Goal: Task Accomplishment & Management: Manage account settings

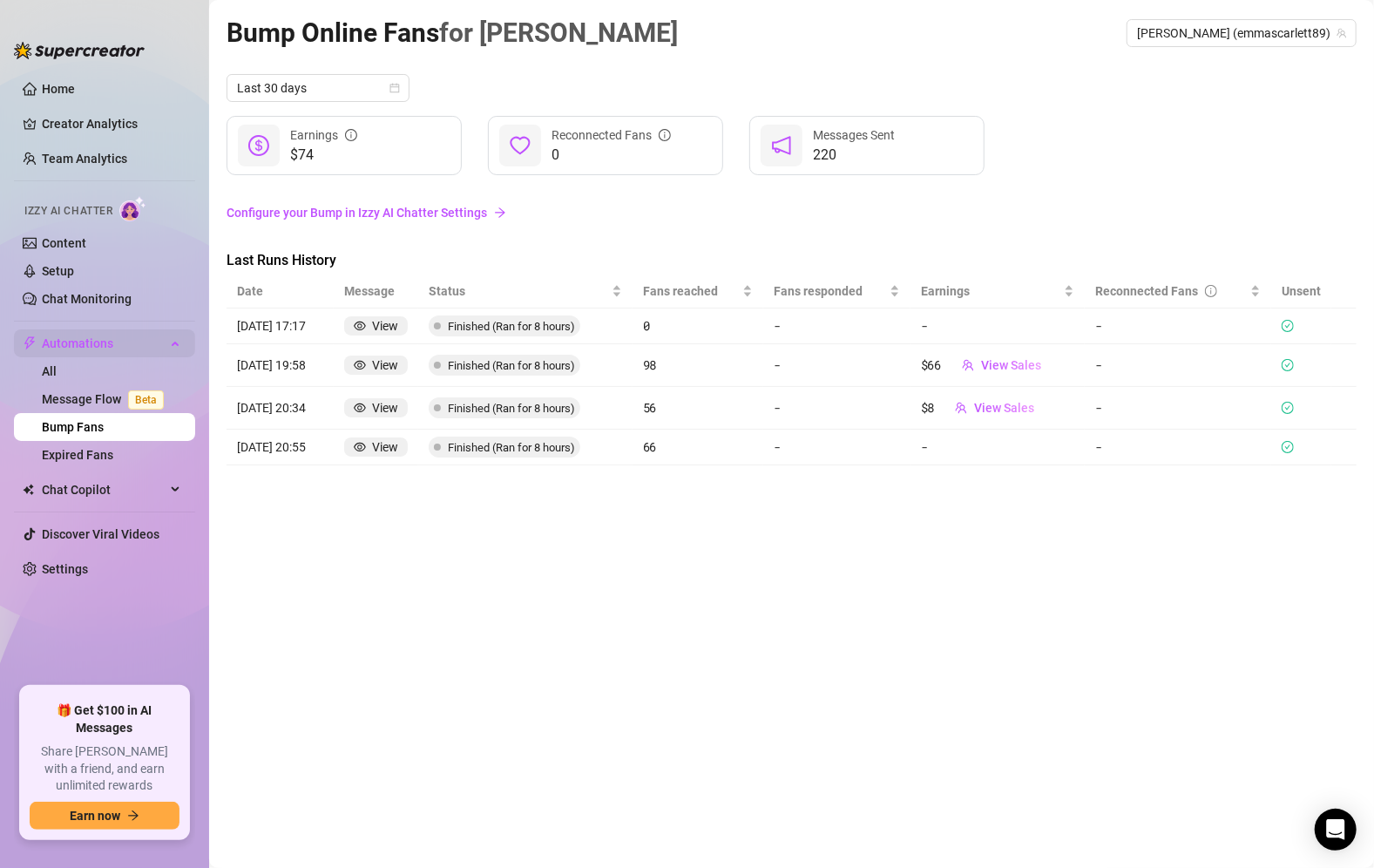
click at [77, 336] on span "Automations" at bounding box center [104, 343] width 124 height 28
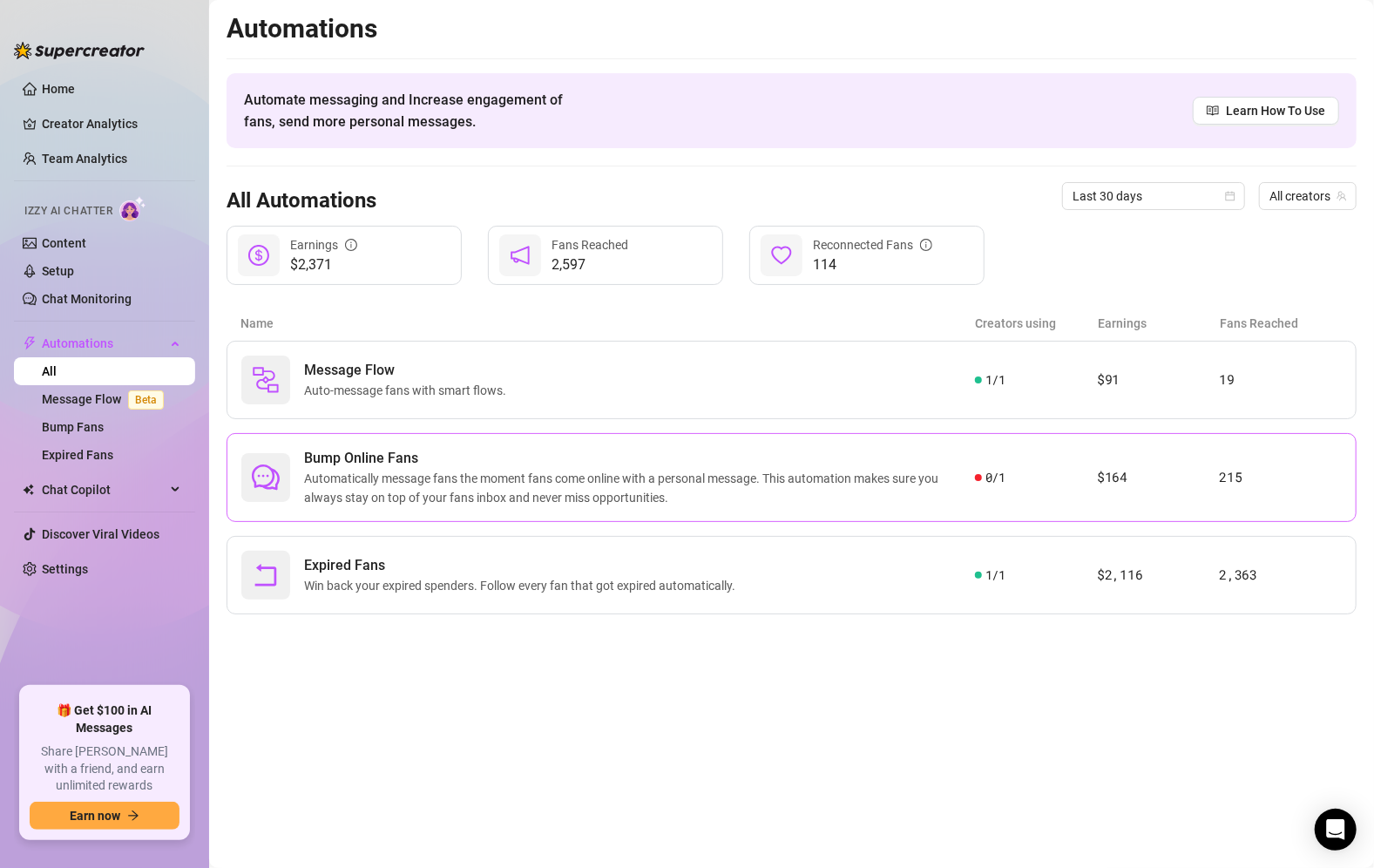
click at [709, 476] on span "Automatically message fans the moment fans come online with a personal message.…" at bounding box center [640, 488] width 671 height 38
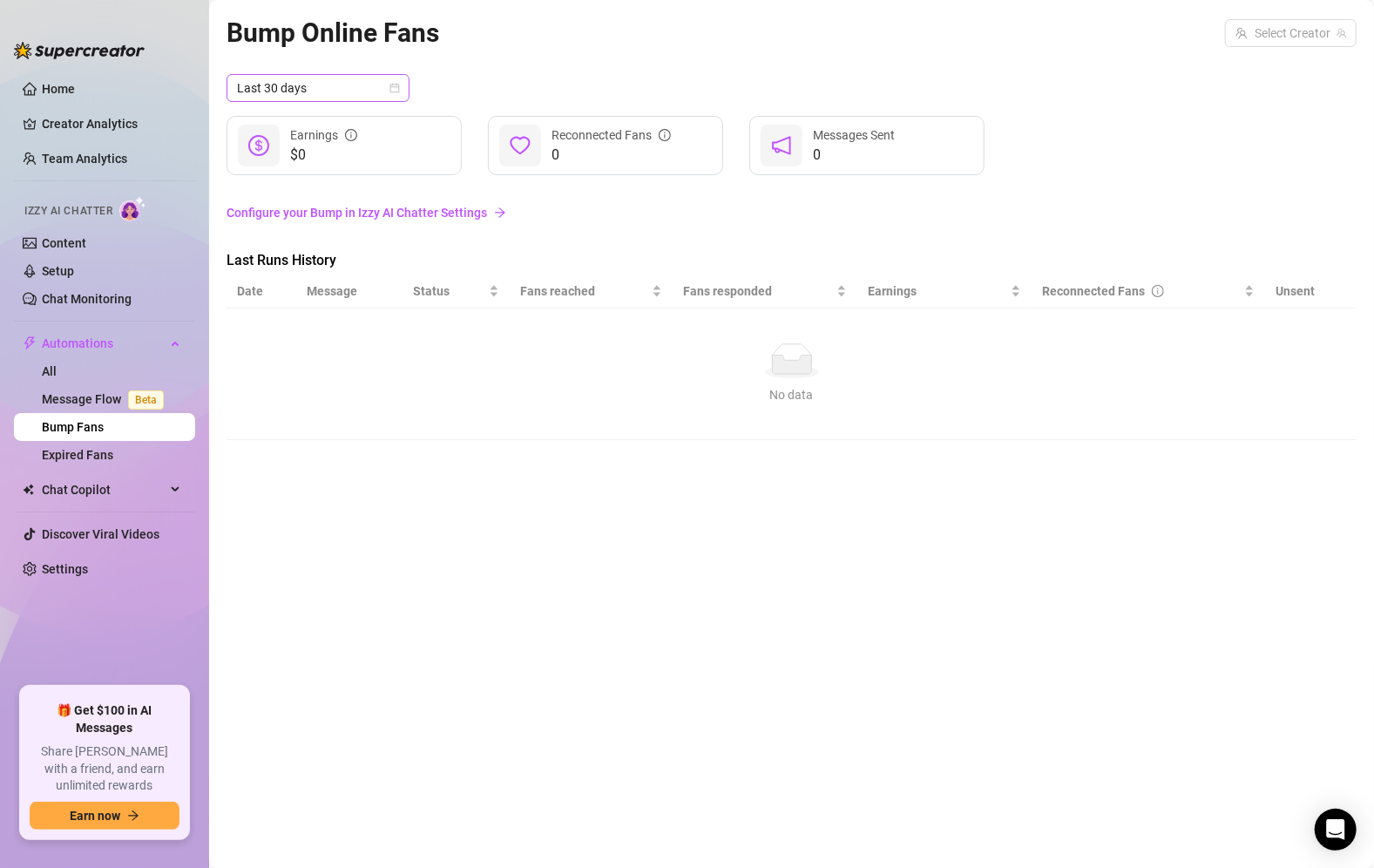
click at [342, 85] on span "Last 30 days" at bounding box center [318, 88] width 162 height 26
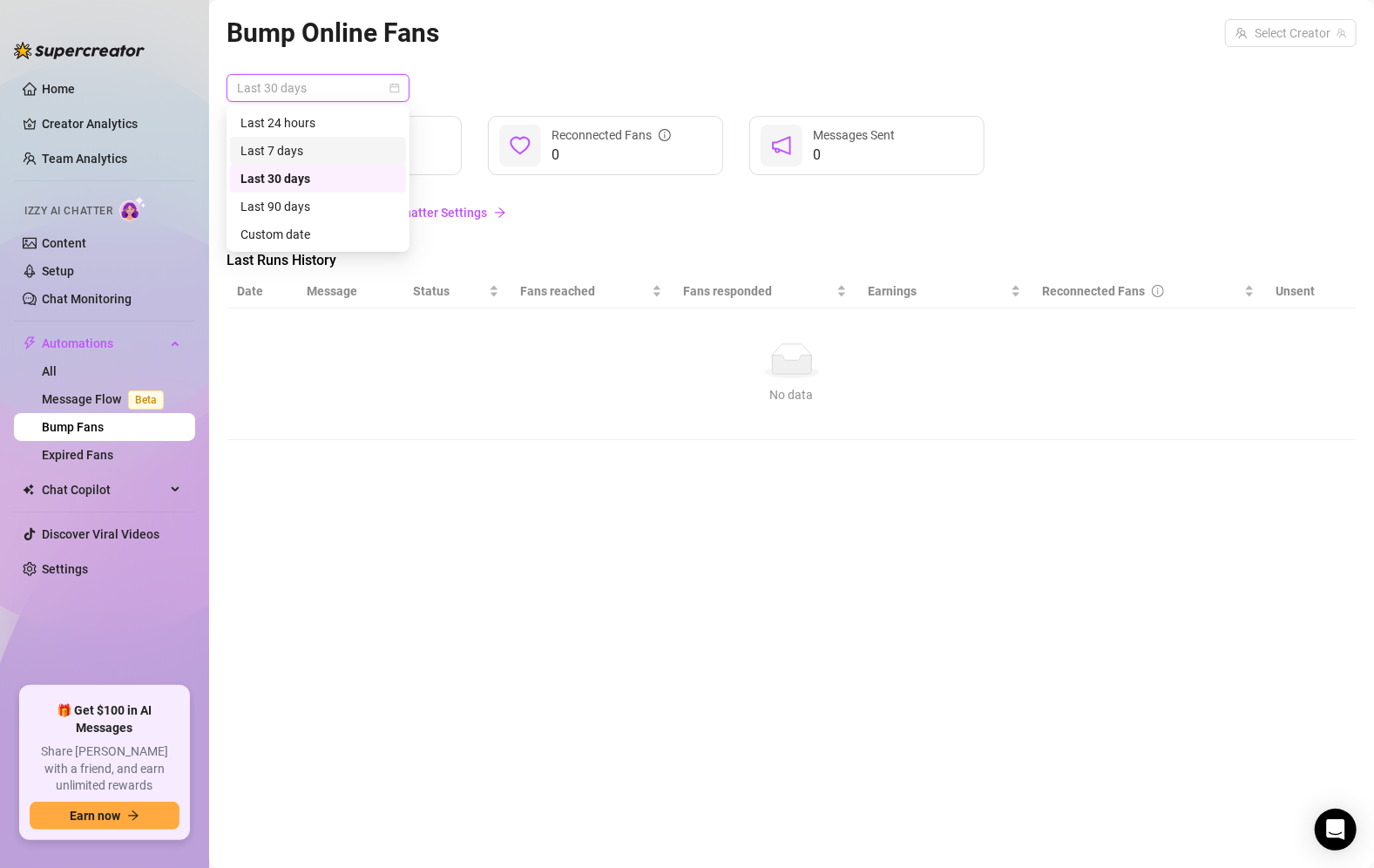
click at [325, 141] on div "Last 7 days" at bounding box center [317, 150] width 155 height 19
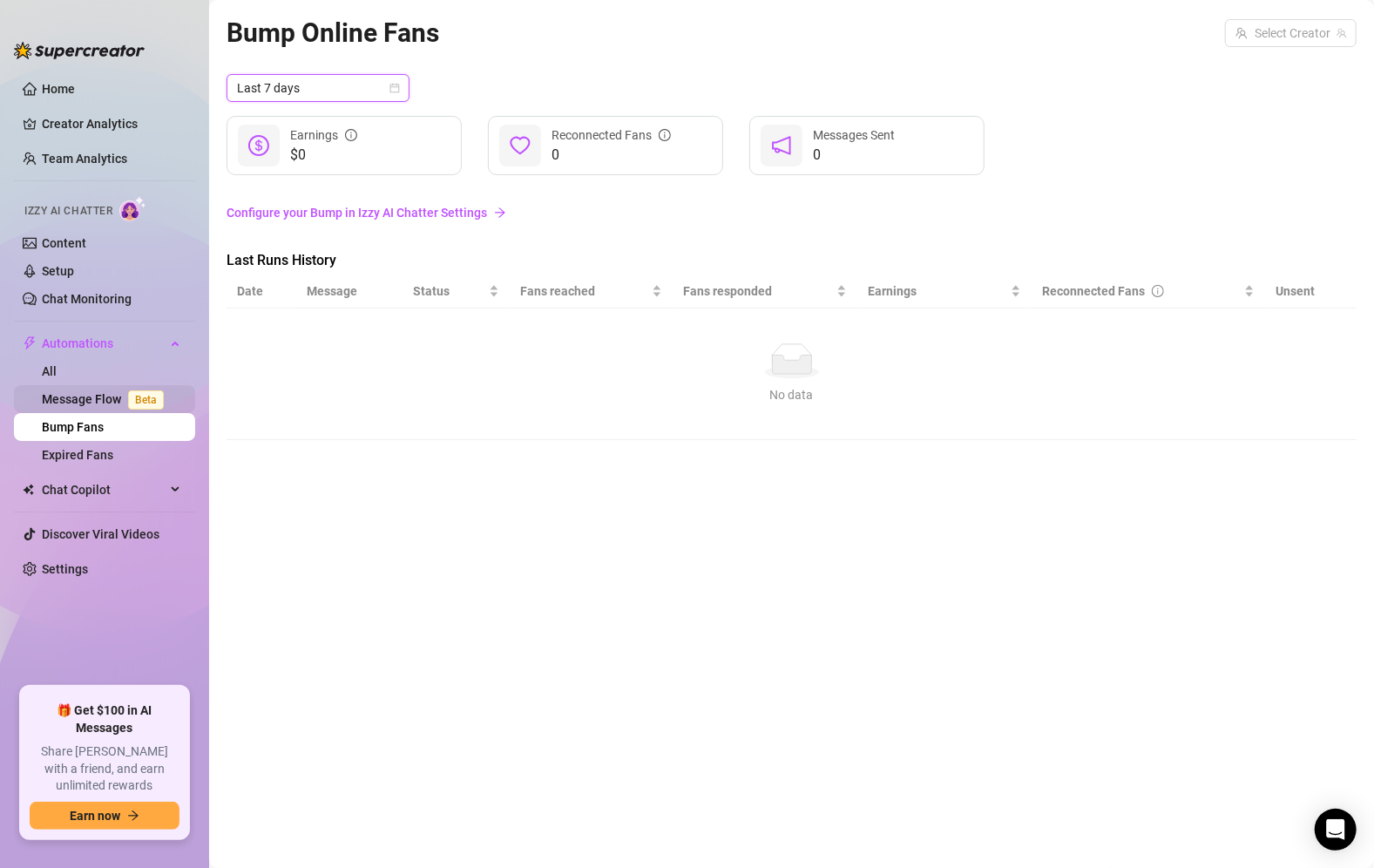
click at [106, 397] on link "Message Flow Beta" at bounding box center [106, 399] width 129 height 14
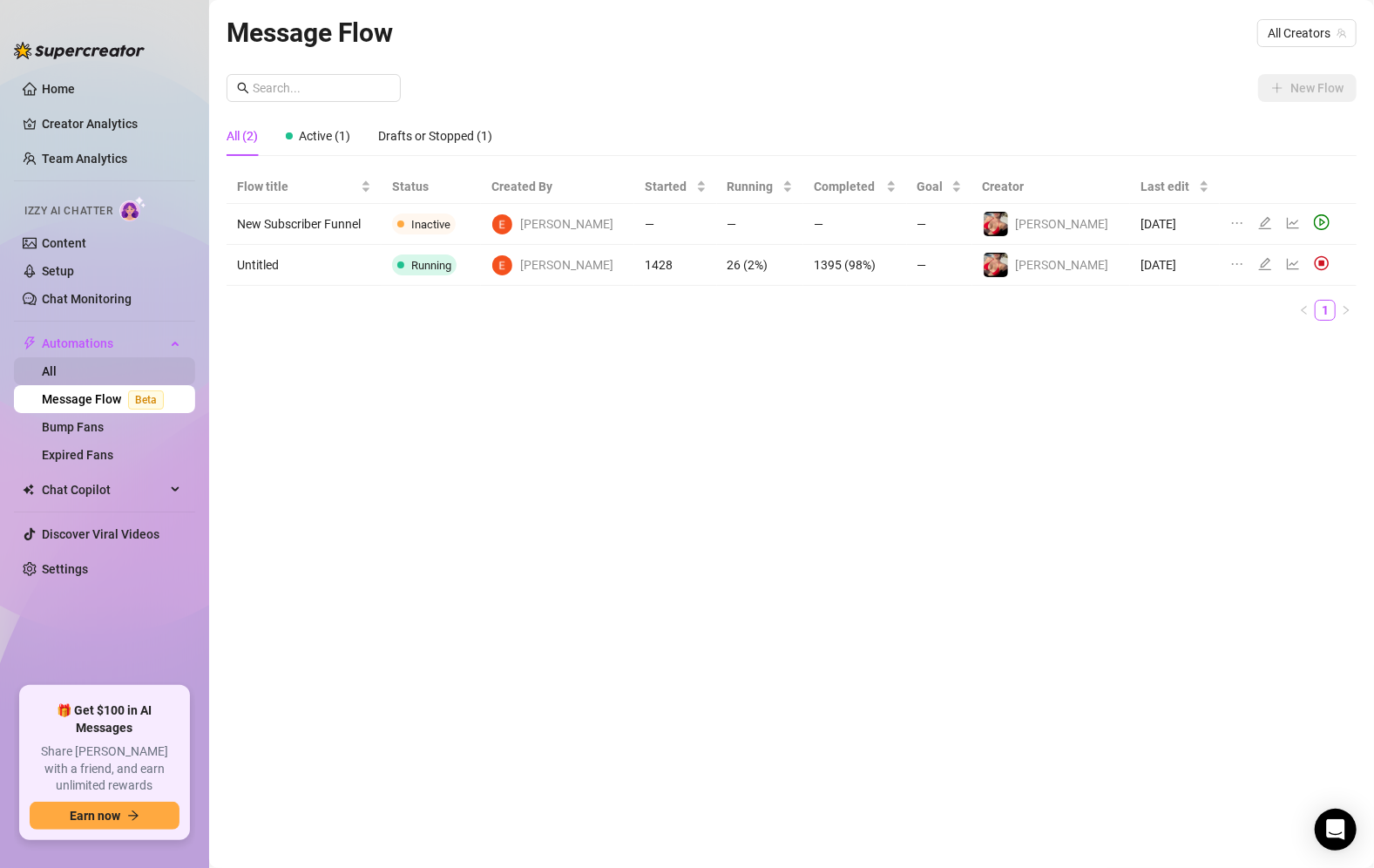
click at [57, 364] on link "All" at bounding box center [49, 371] width 15 height 14
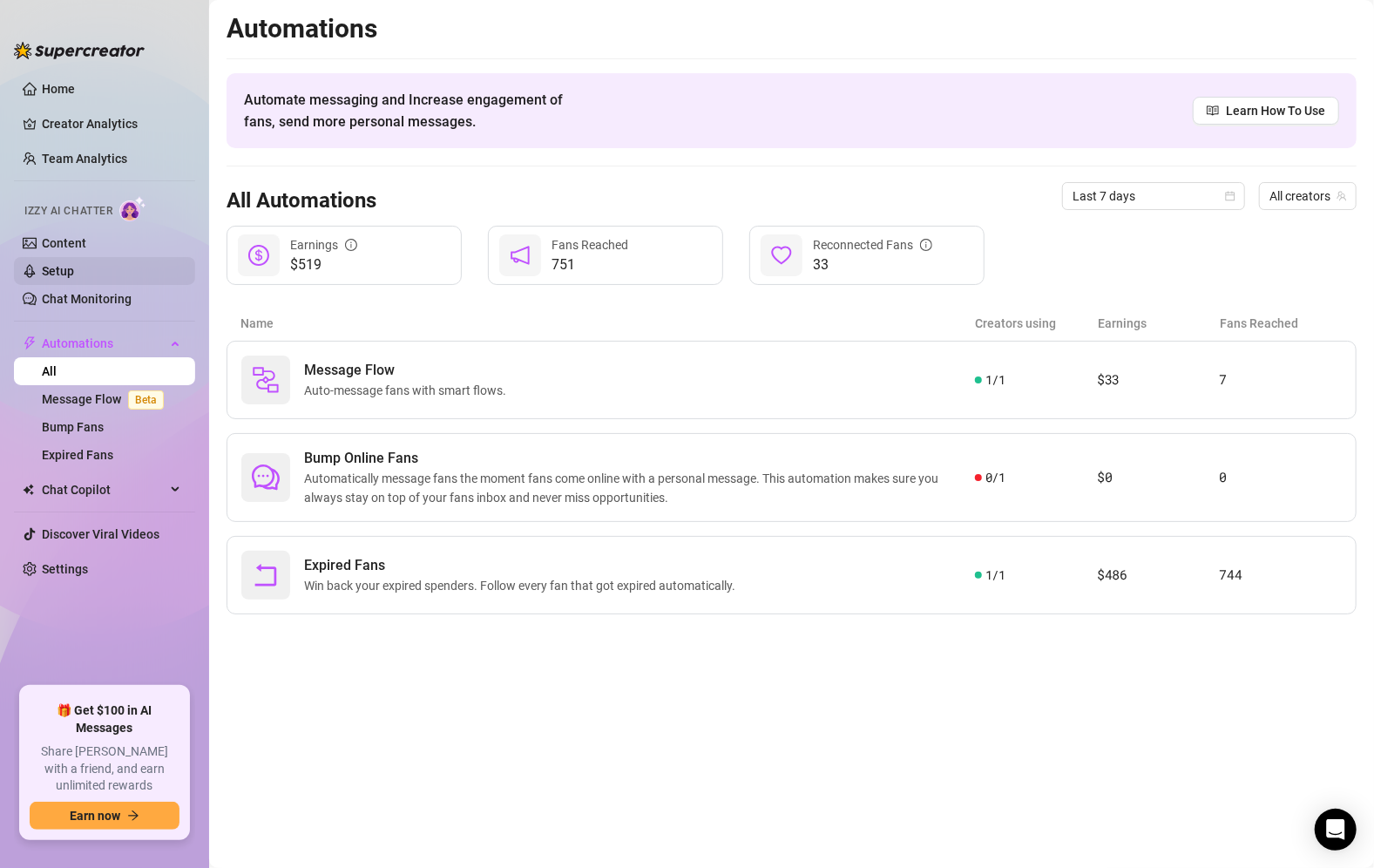
click at [74, 264] on link "Setup" at bounding box center [58, 271] width 32 height 14
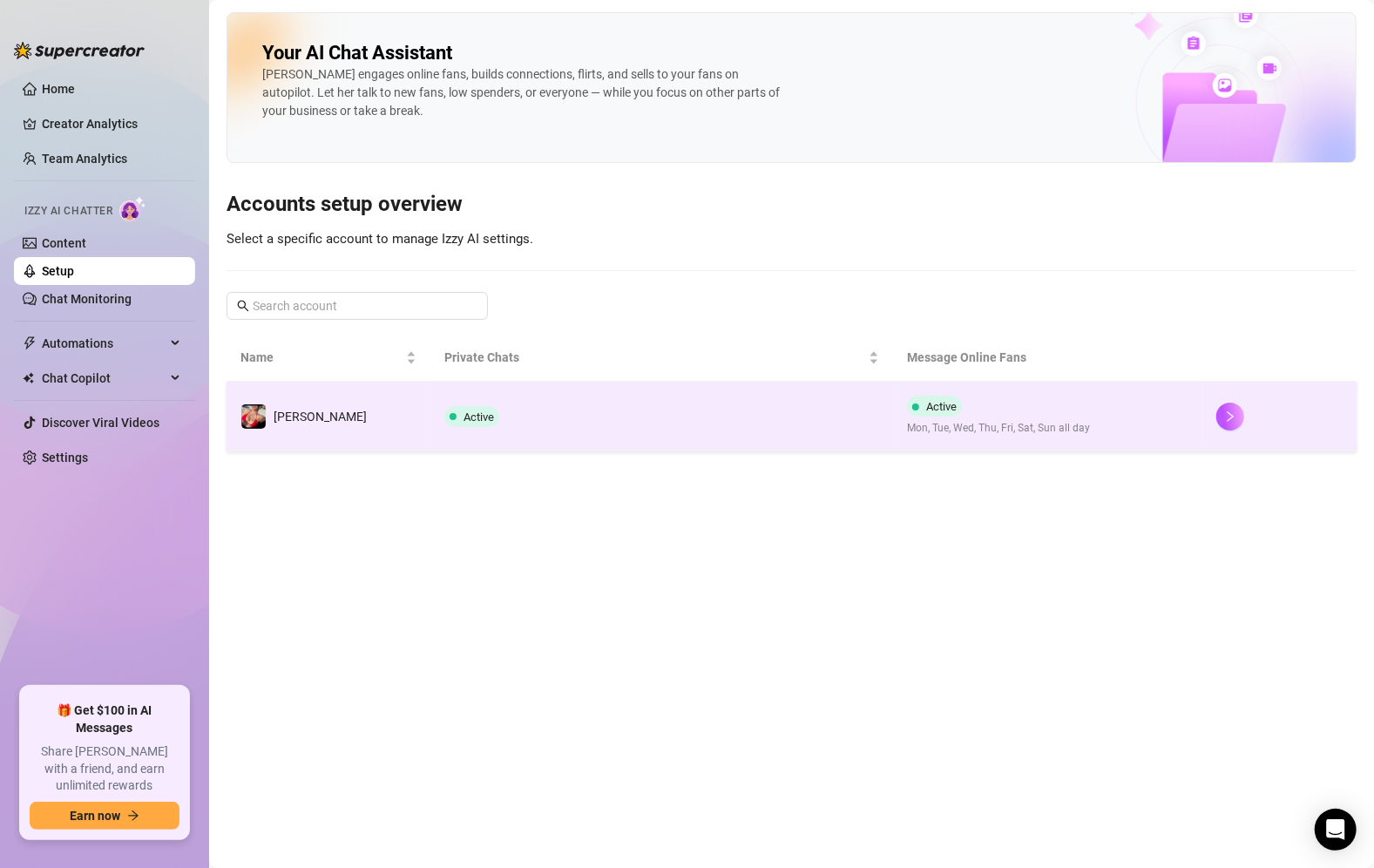
click at [478, 415] on span "Active" at bounding box center [479, 416] width 31 height 13
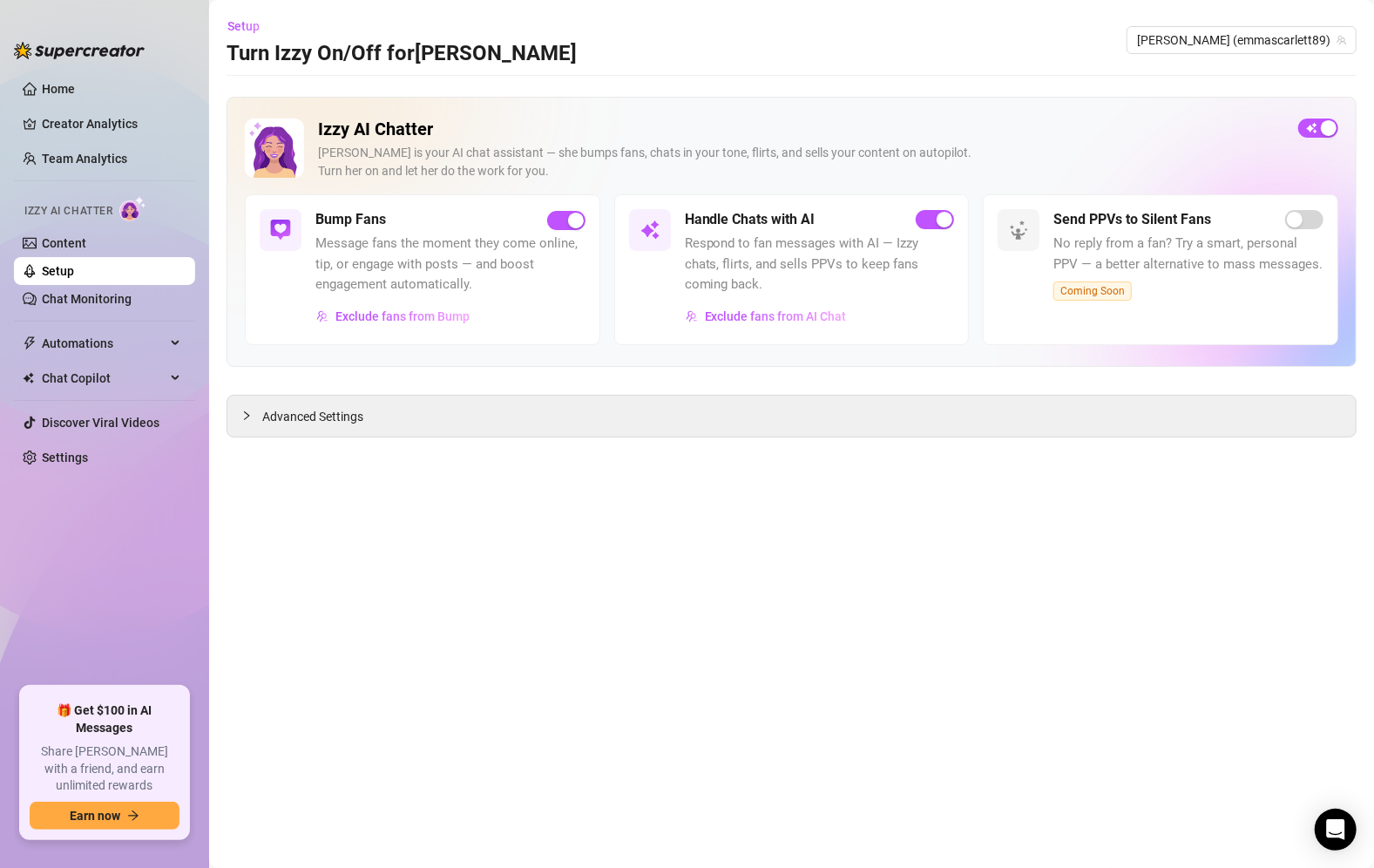
click at [547, 495] on main "Setup Turn Izzy On/Off for [PERSON_NAME] [PERSON_NAME] (emmascarlett89) Izzy AI…" at bounding box center [792, 434] width 1165 height 868
click at [653, 450] on main "Setup Turn Izzy On/Off for [PERSON_NAME] [PERSON_NAME] (emmascarlett89) Izzy AI…" at bounding box center [792, 434] width 1165 height 868
click at [72, 298] on link "Chat Monitoring" at bounding box center [87, 299] width 90 height 14
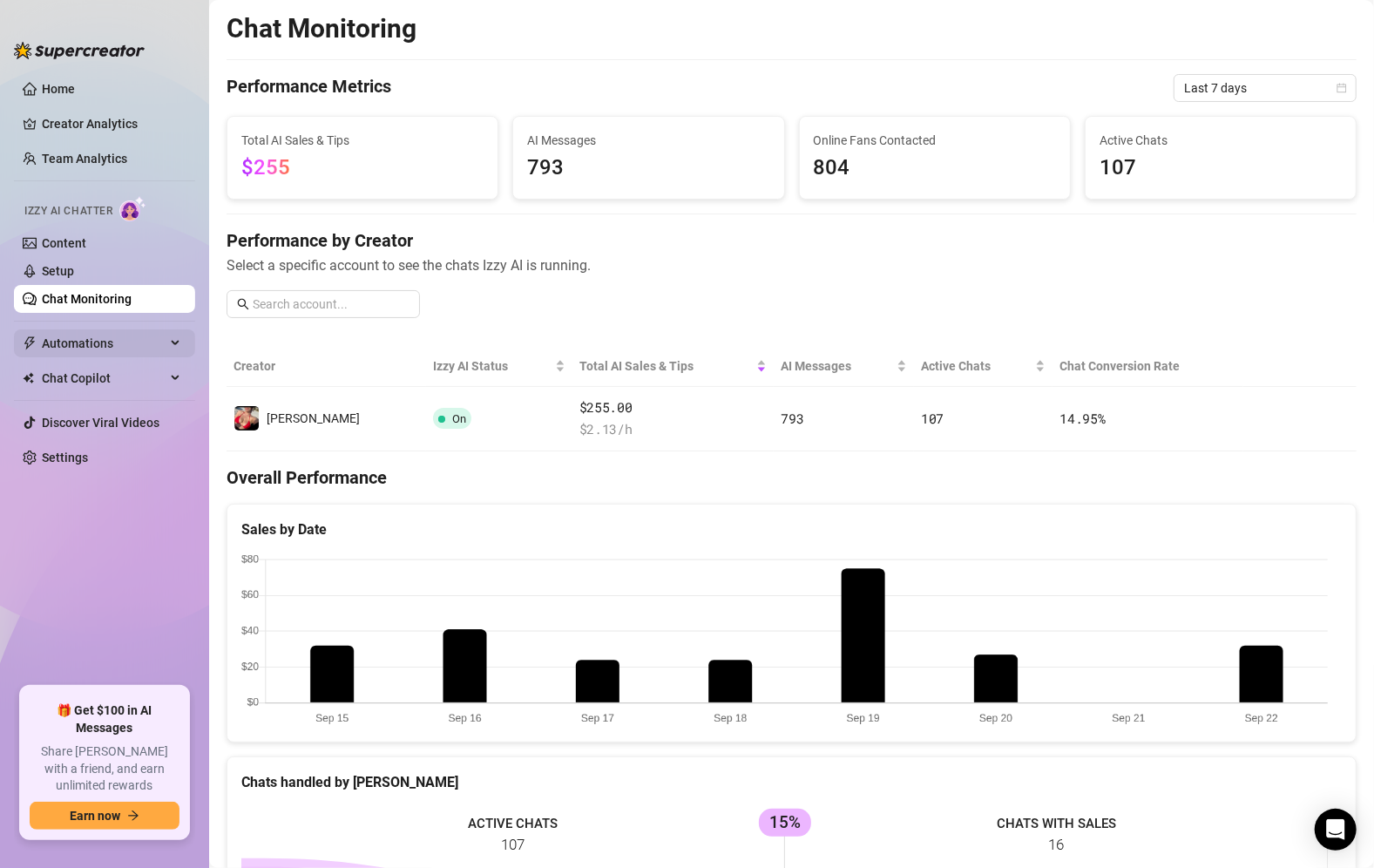
click at [62, 347] on span "Automations" at bounding box center [104, 343] width 124 height 28
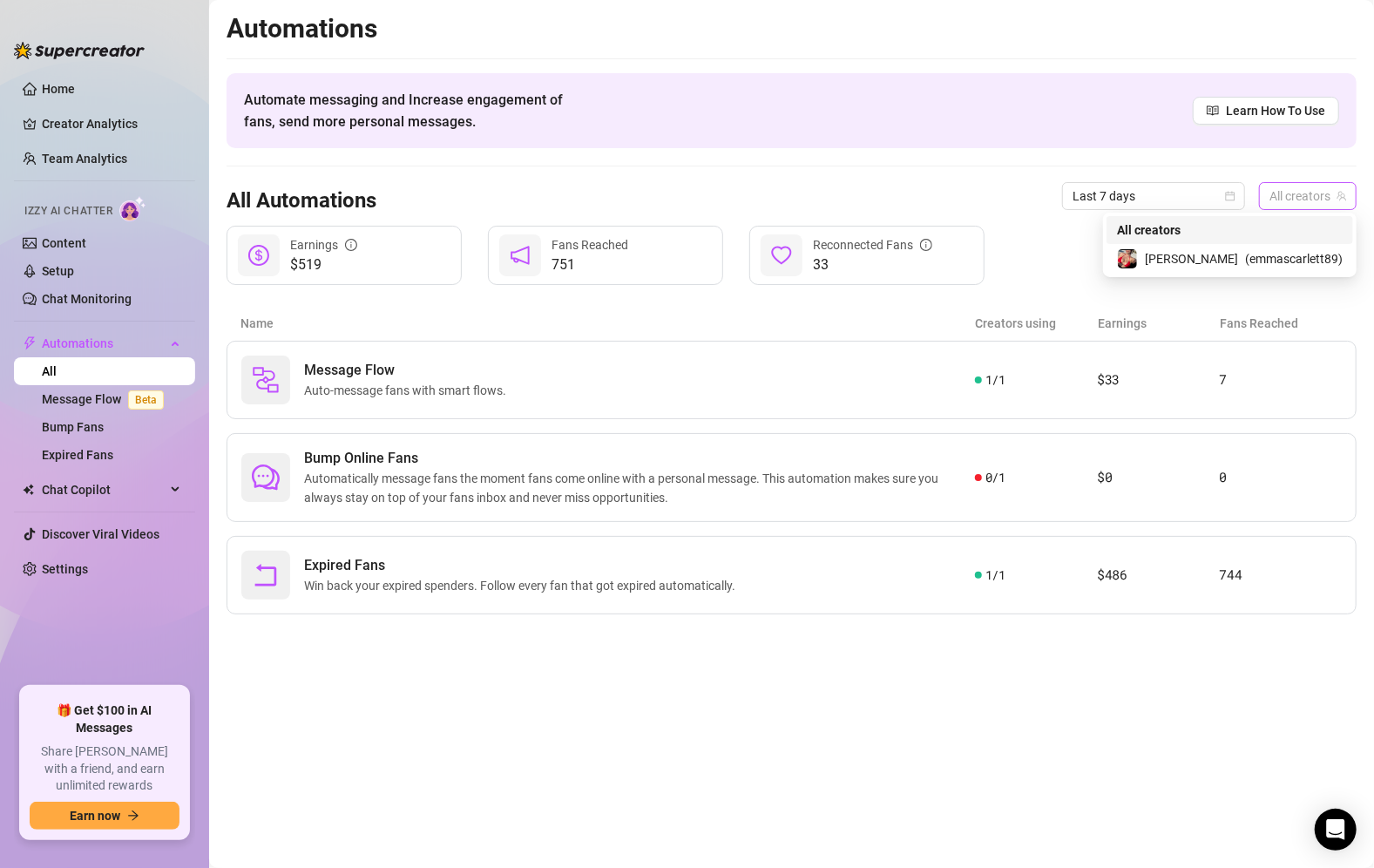
click at [1275, 201] on span "All creators" at bounding box center [1307, 196] width 77 height 26
click at [1239, 272] on div "[PERSON_NAME] ( emmascarlett89 )" at bounding box center [1229, 259] width 246 height 30
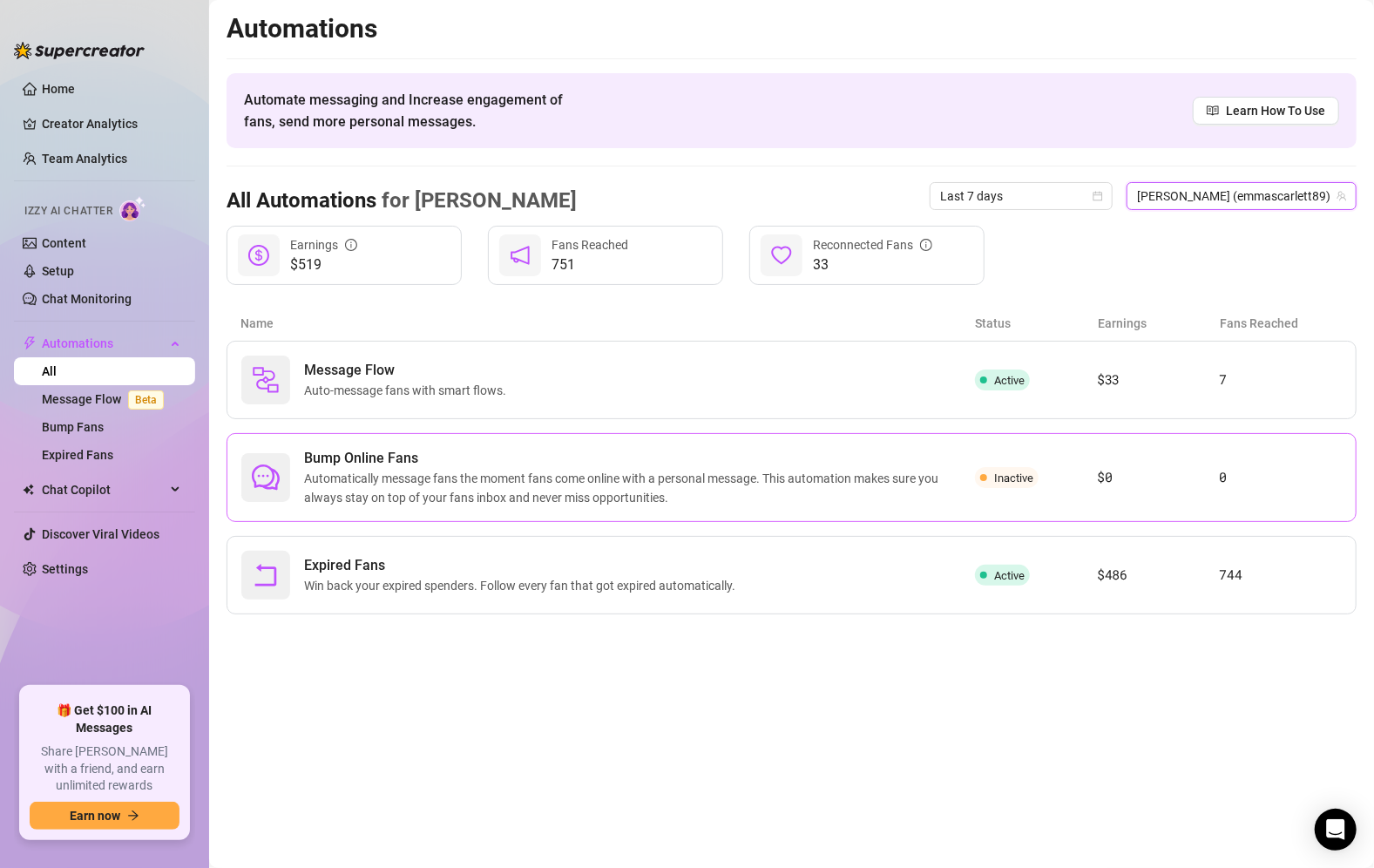
click at [1034, 488] on div "Bump Online Fans Automatically message fans the moment fans come online with a …" at bounding box center [791, 477] width 1131 height 89
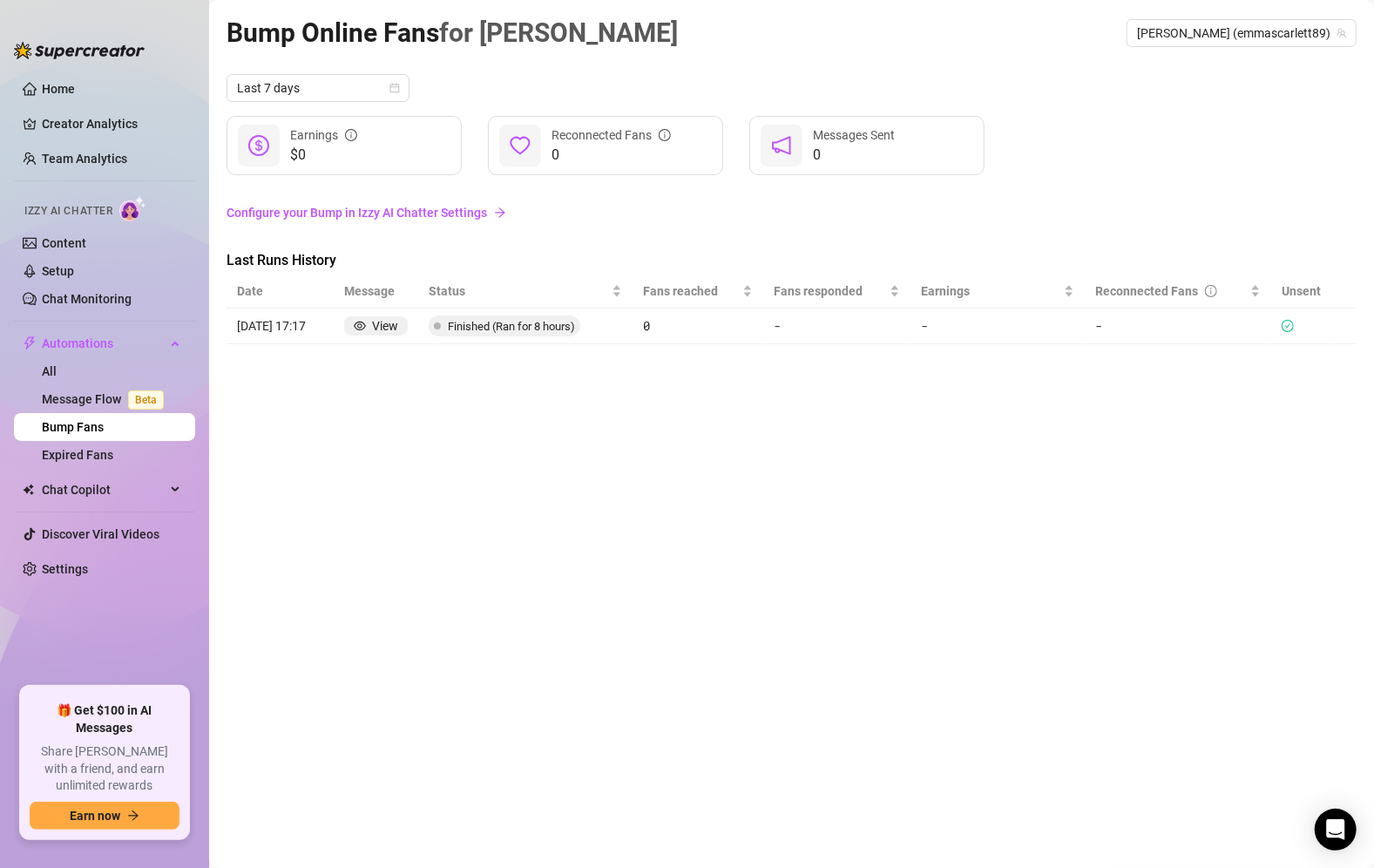
click at [433, 216] on link "Configure your Bump in Izzy AI Chatter Settings" at bounding box center [791, 212] width 1131 height 19
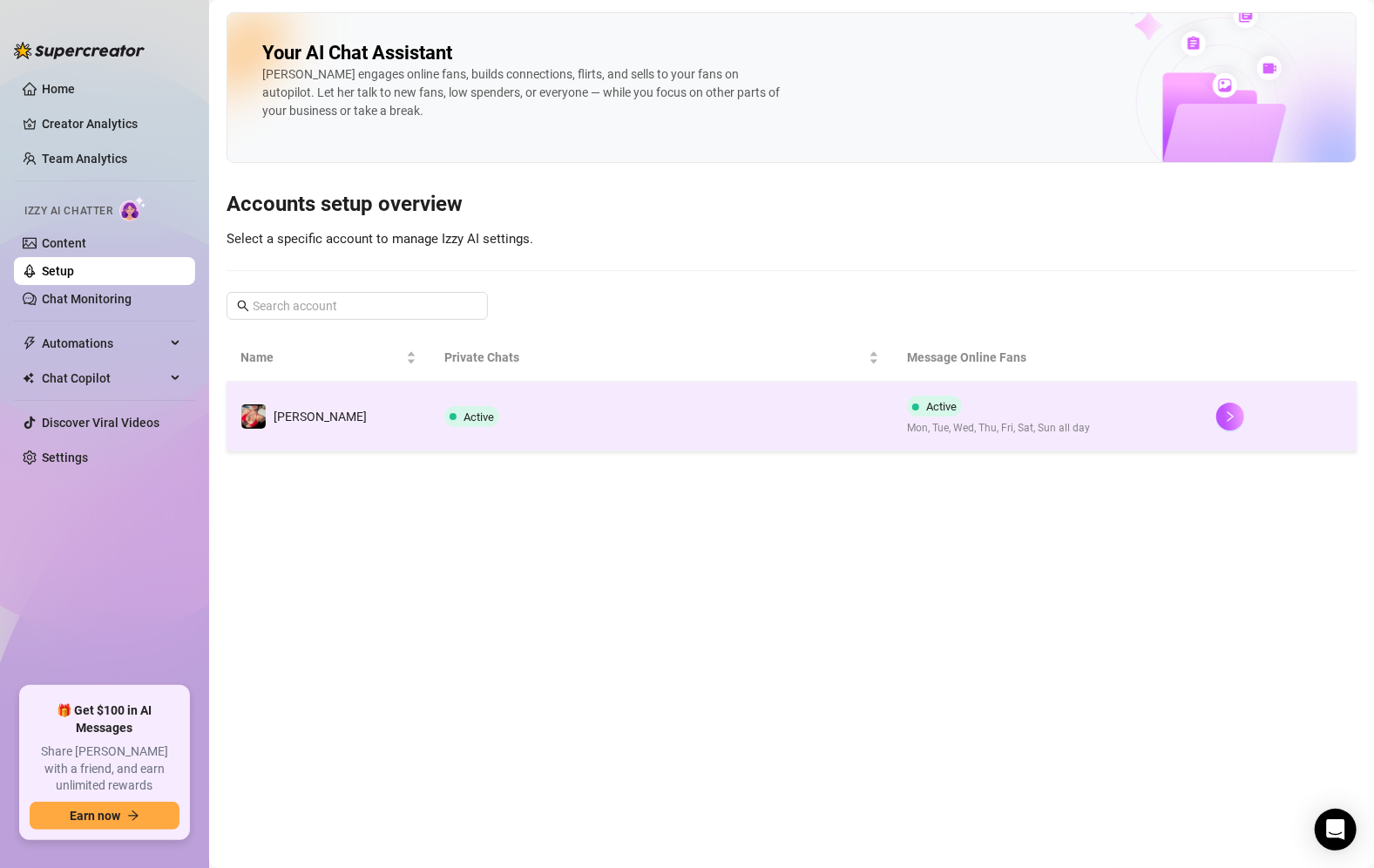
click at [639, 416] on td "Active" at bounding box center [662, 416] width 464 height 70
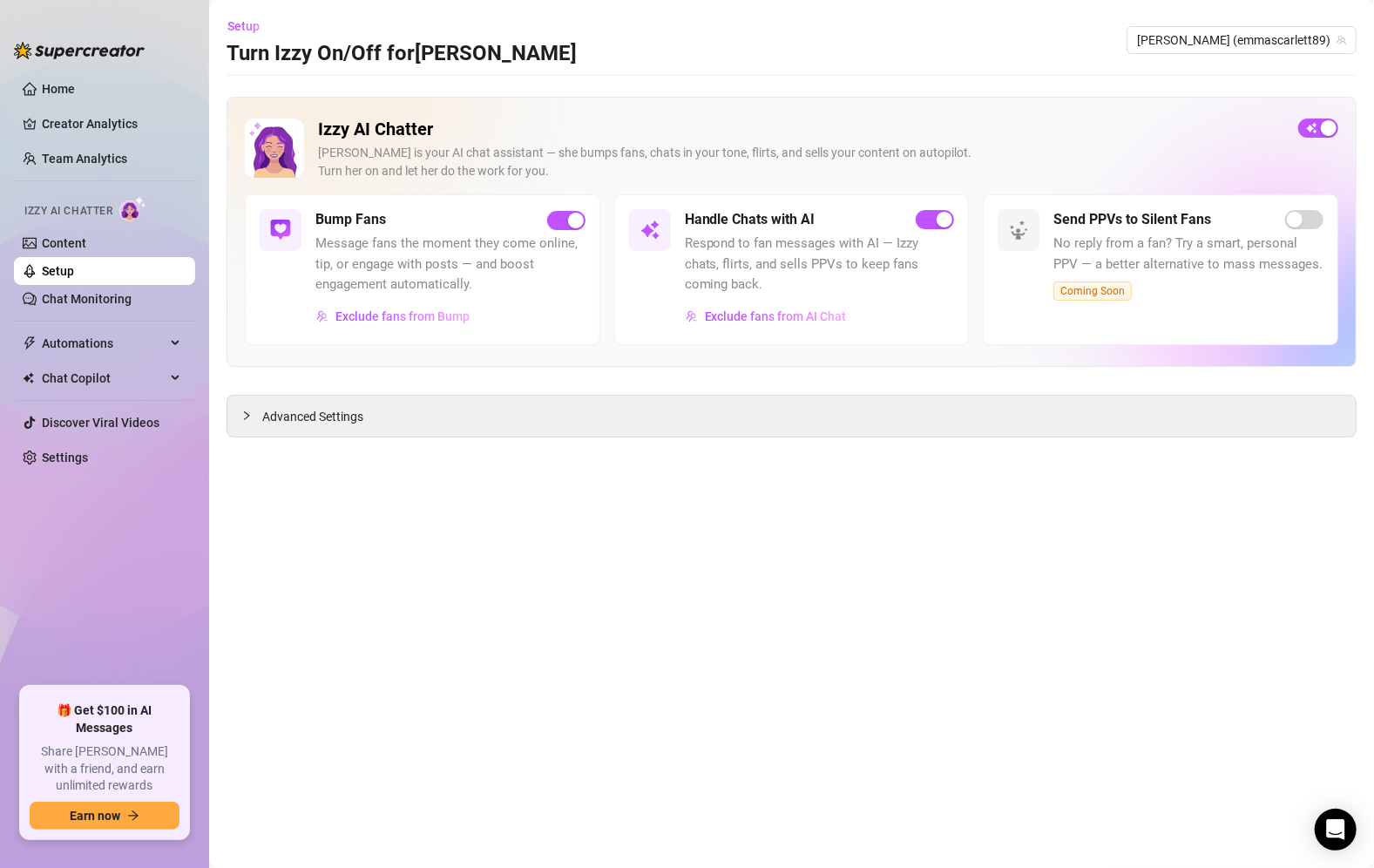
click at [651, 235] on img at bounding box center [650, 229] width 21 height 21
click at [431, 314] on span "Exclude fans from Bump" at bounding box center [402, 316] width 134 height 14
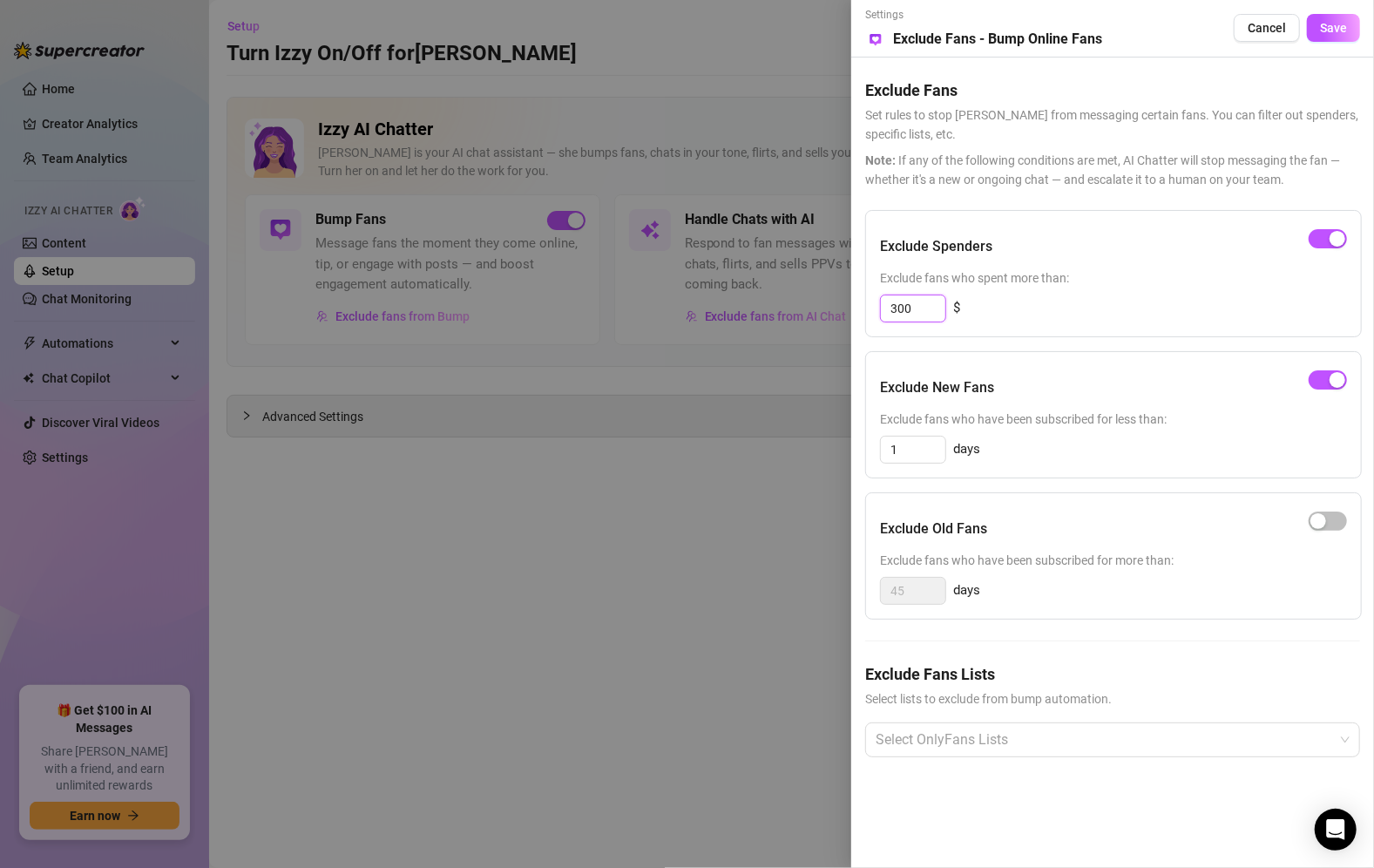
drag, startPoint x: 911, startPoint y: 310, endPoint x: 834, endPoint y: 310, distance: 77.0
click at [834, 310] on div "Settings Preview Exclude Fans - Bump Online Fans Cancel Save Exclude Fans Set r…" at bounding box center [687, 434] width 1374 height 868
type input "500"
drag, startPoint x: 921, startPoint y: 310, endPoint x: 810, endPoint y: 311, distance: 111.0
click at [810, 311] on div "Settings Preview Exclude Fans - Bump Online Fans Cancel Save Exclude Fans Set r…" at bounding box center [687, 434] width 1374 height 868
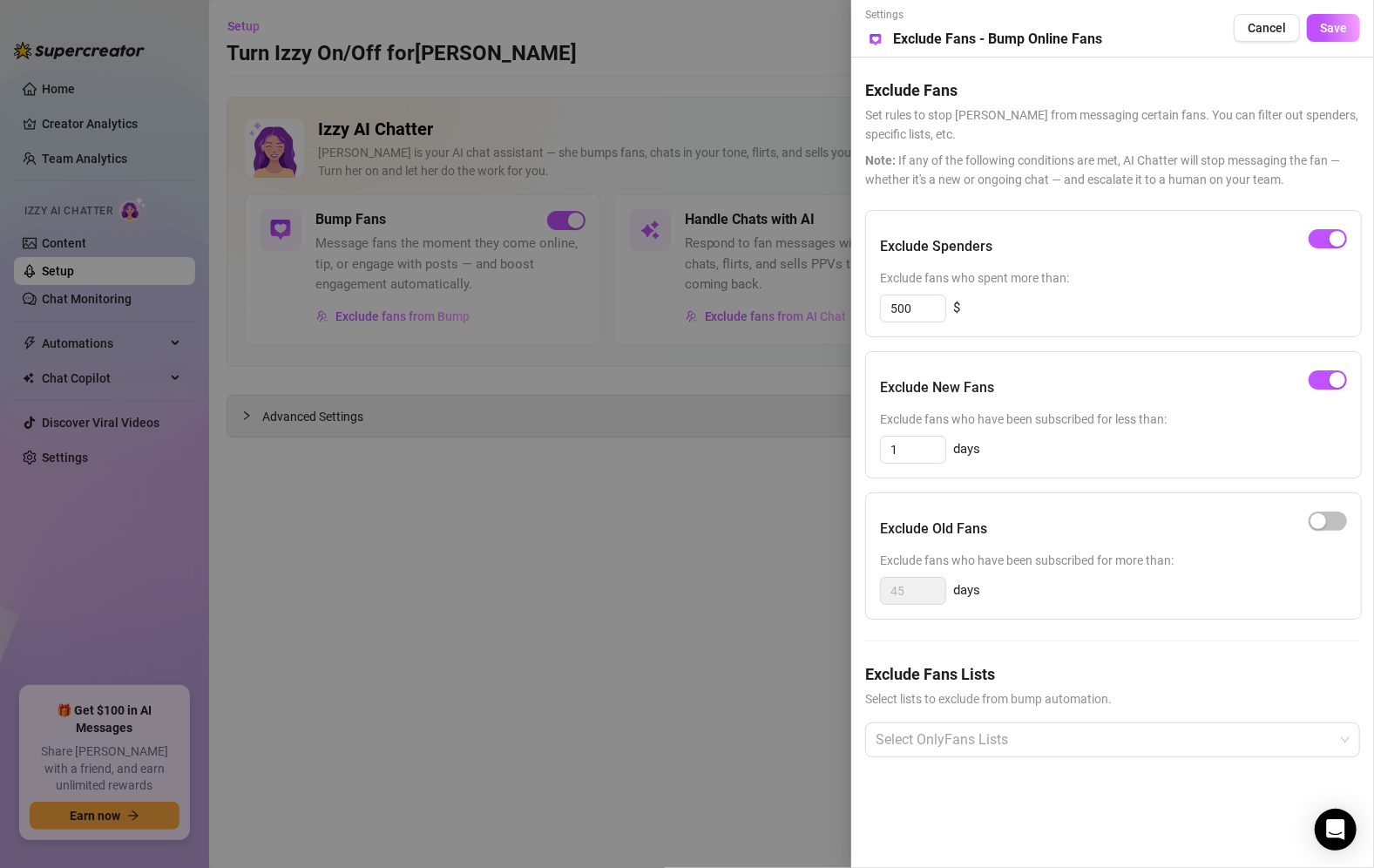
click at [1056, 345] on div "Exclude Spenders Exclude fans who spent more than: 500 $ Exclude New Fans Exclu…" at bounding box center [1113, 497] width 495 height 575
click at [1322, 385] on span "button" at bounding box center [1328, 379] width 38 height 19
click at [1331, 23] on span "Save" at bounding box center [1333, 28] width 27 height 14
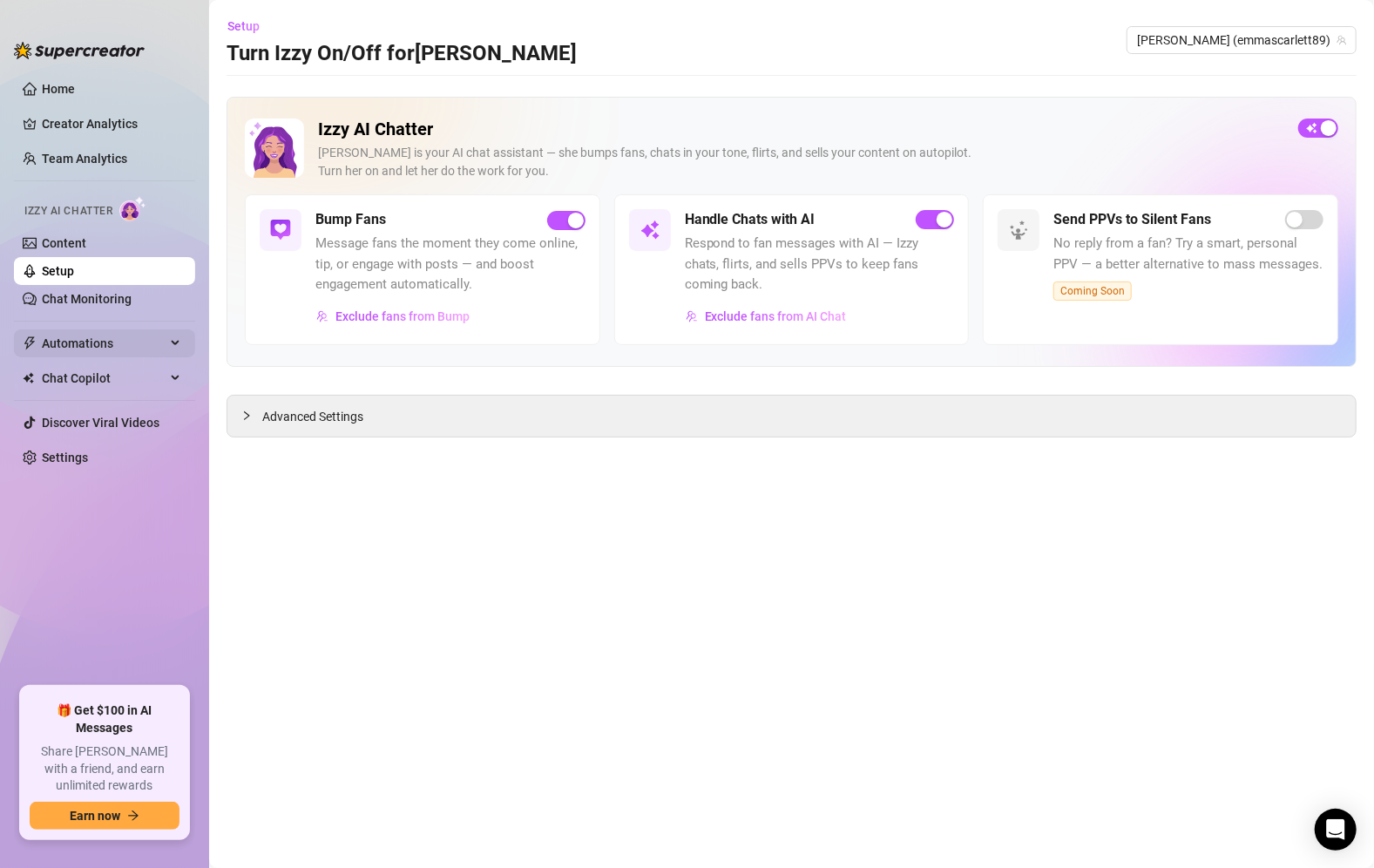
click at [94, 338] on span "Automations" at bounding box center [104, 343] width 124 height 28
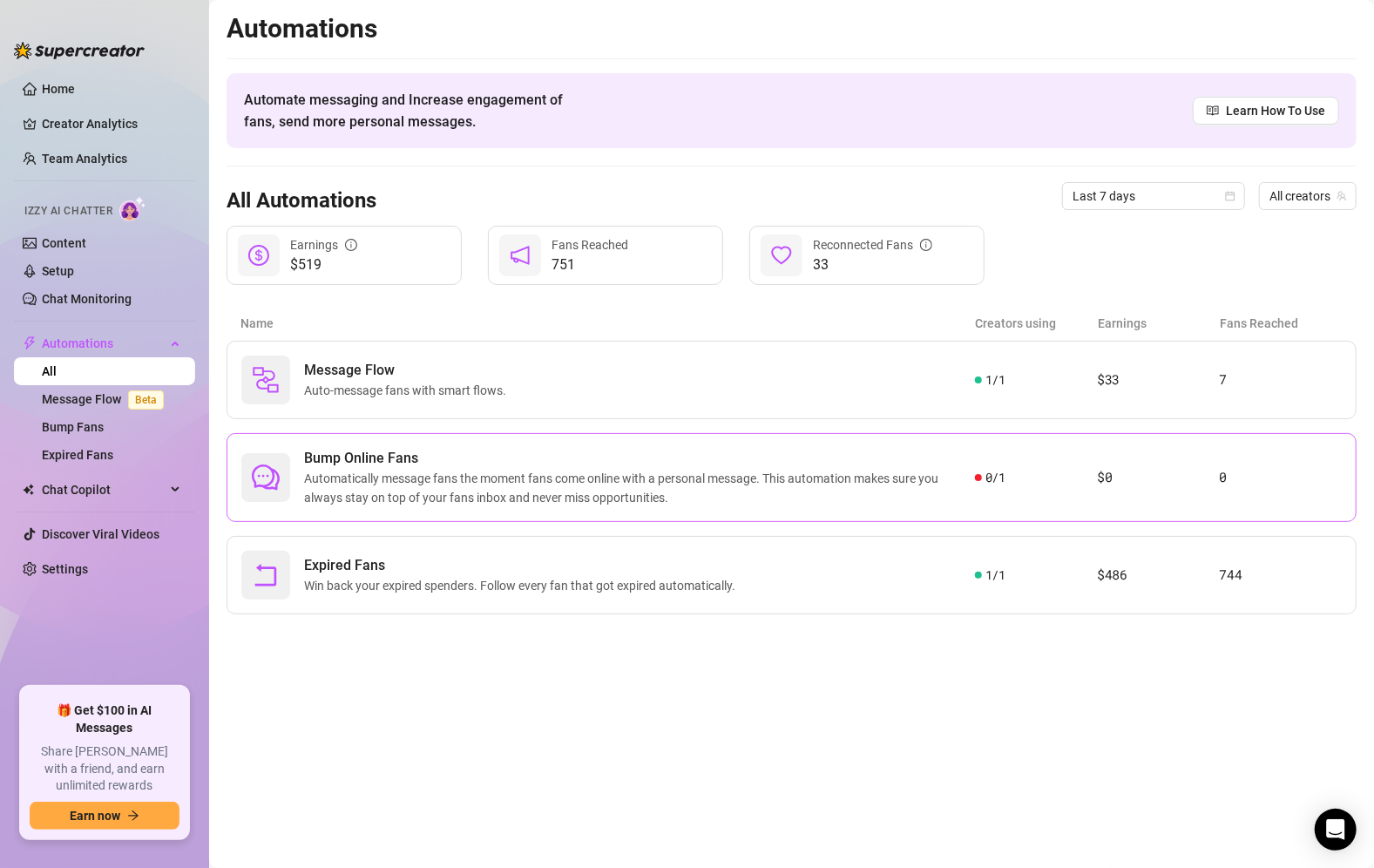
click at [752, 448] on span "Bump Online Fans" at bounding box center [640, 458] width 671 height 21
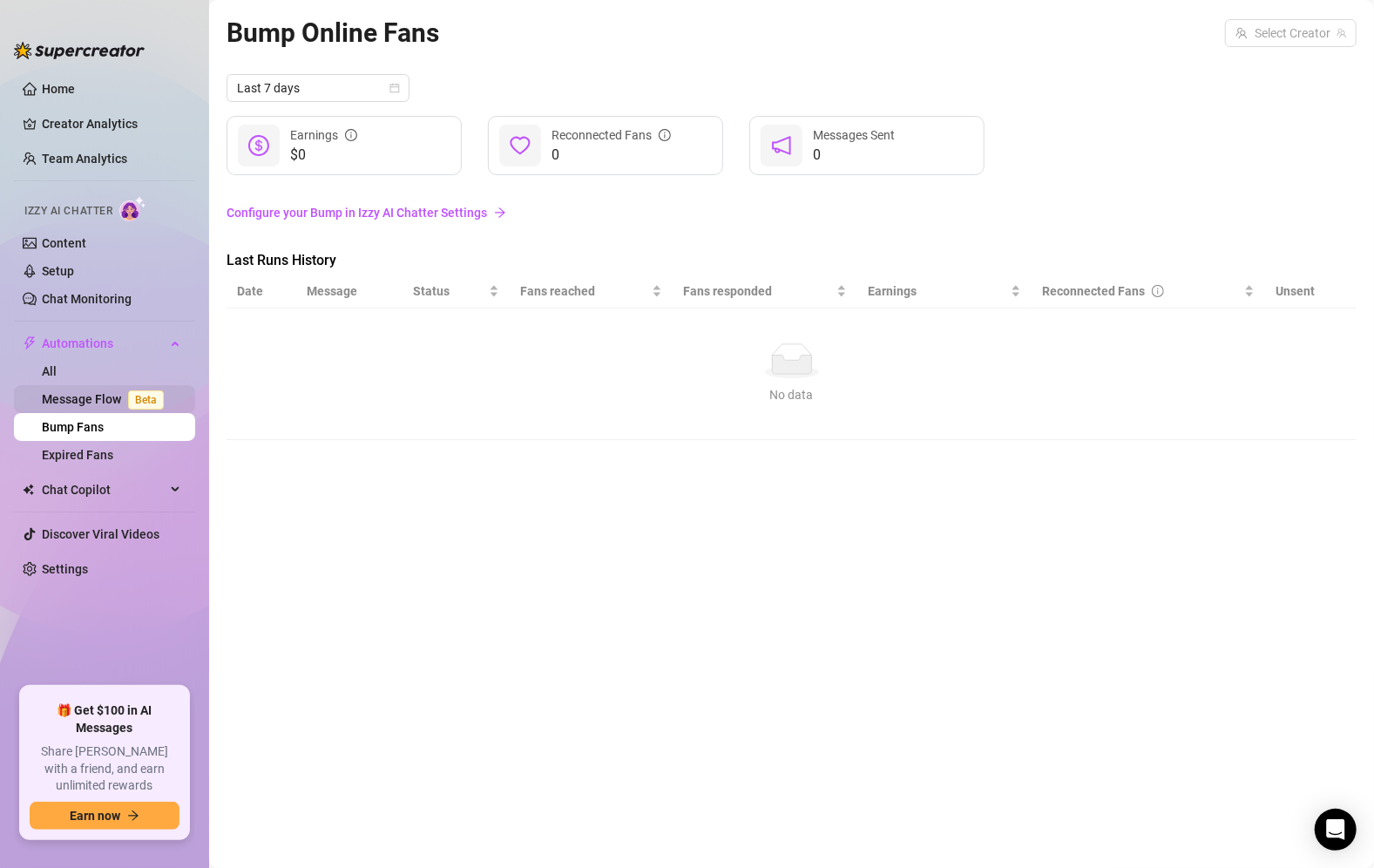
click at [90, 392] on link "Message Flow Beta" at bounding box center [106, 399] width 129 height 14
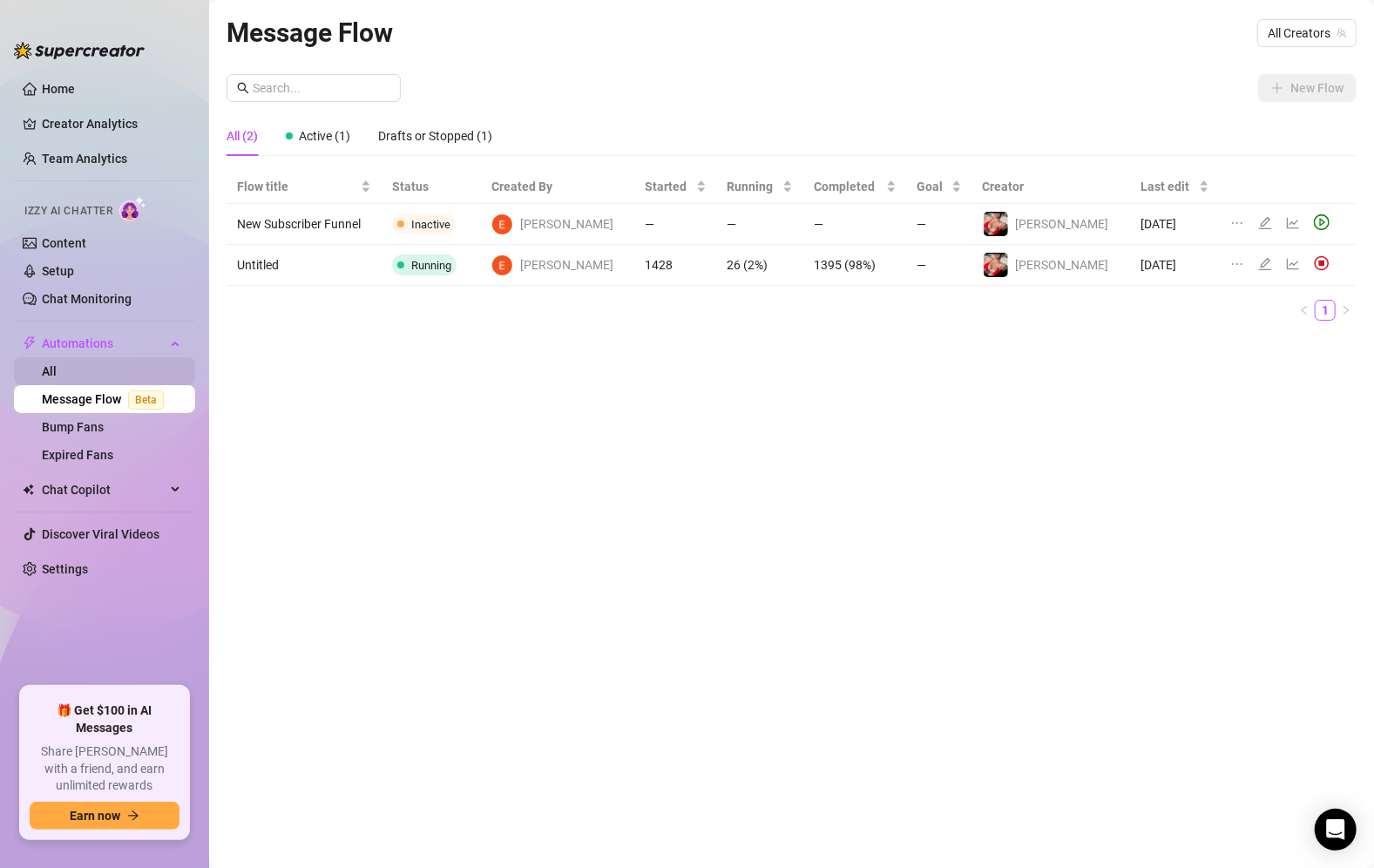
click at [57, 366] on link "All" at bounding box center [49, 371] width 15 height 14
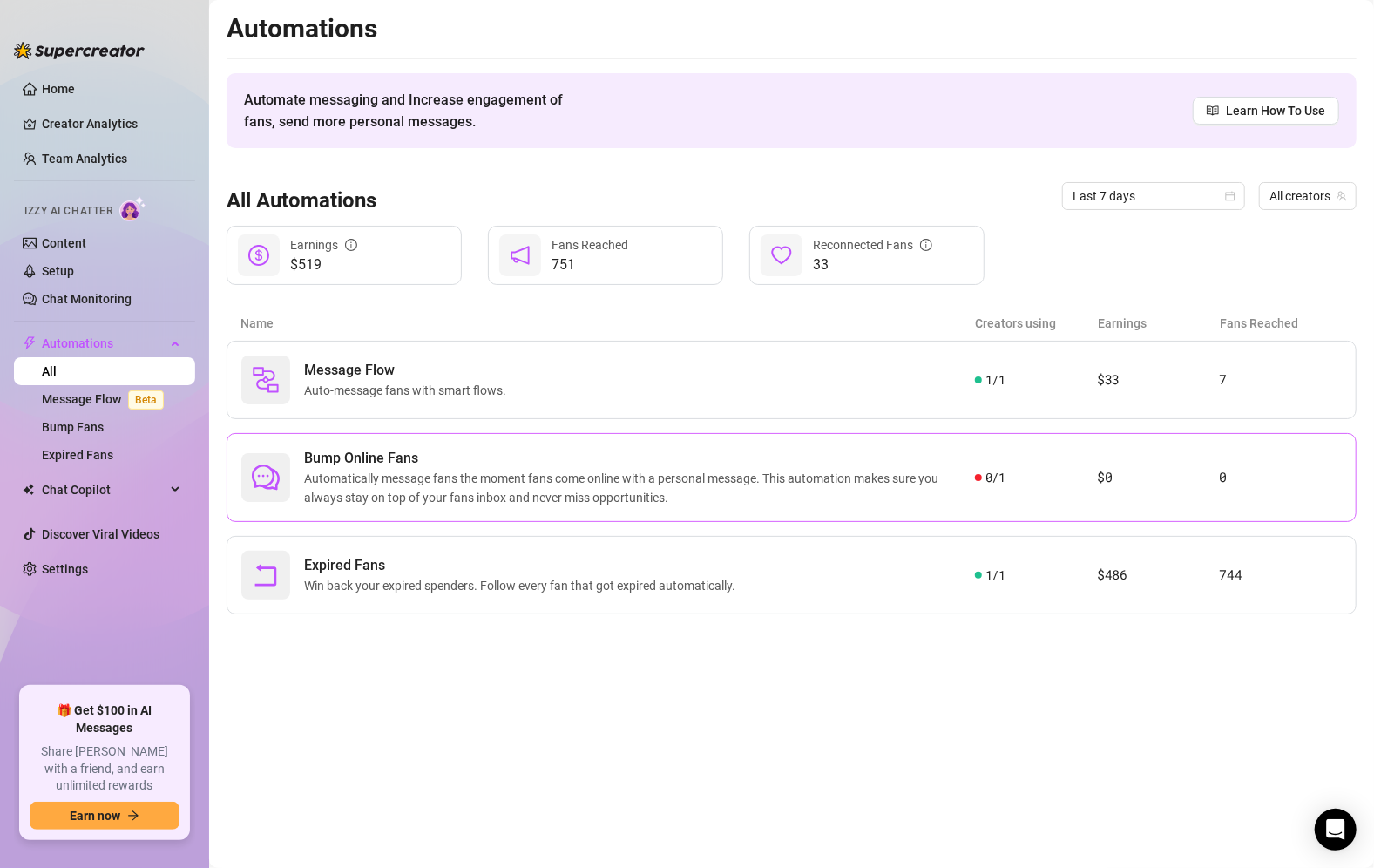
click at [409, 462] on span "Bump Online Fans" at bounding box center [640, 458] width 671 height 21
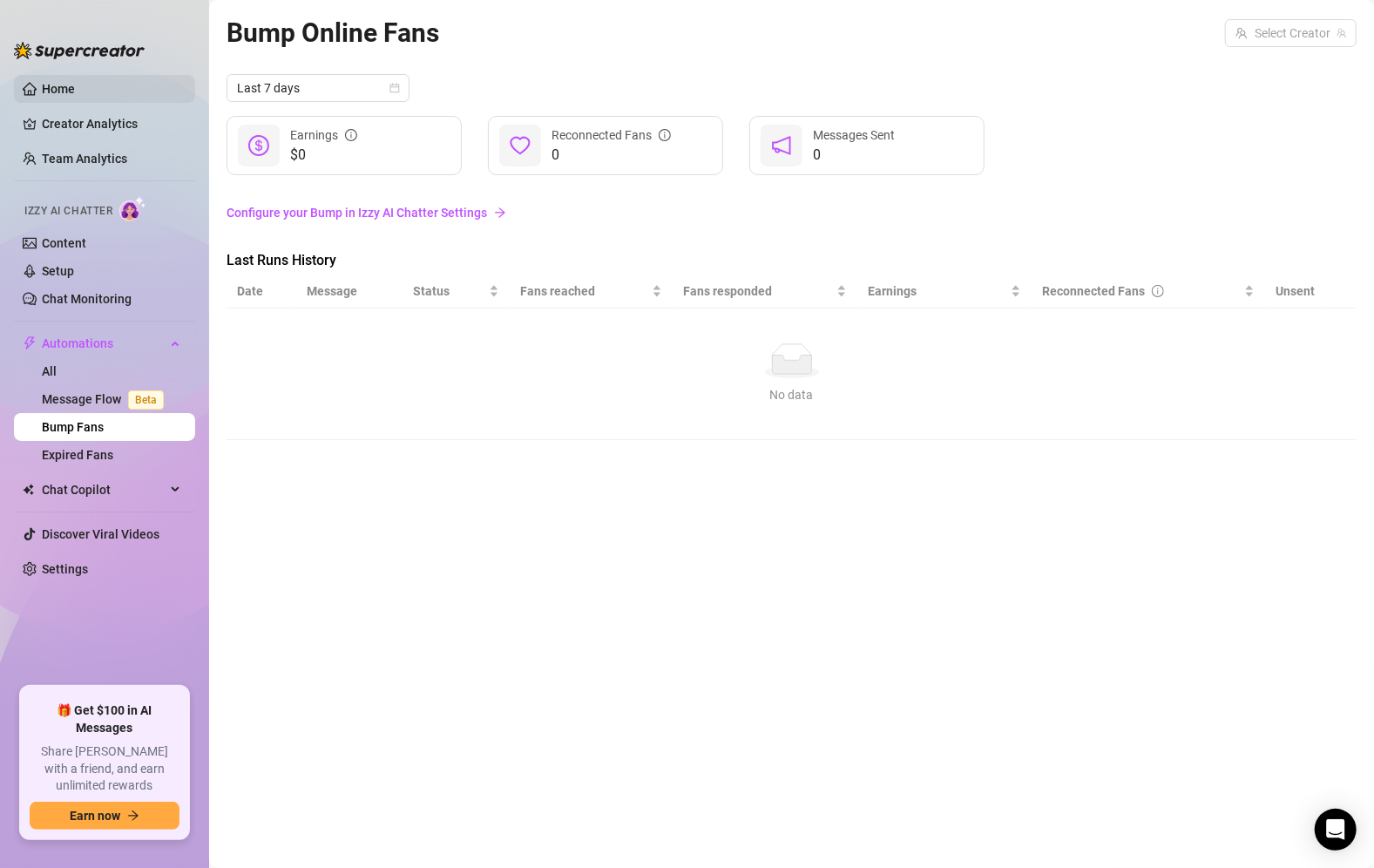
click at [53, 87] on link "Home" at bounding box center [58, 89] width 33 height 14
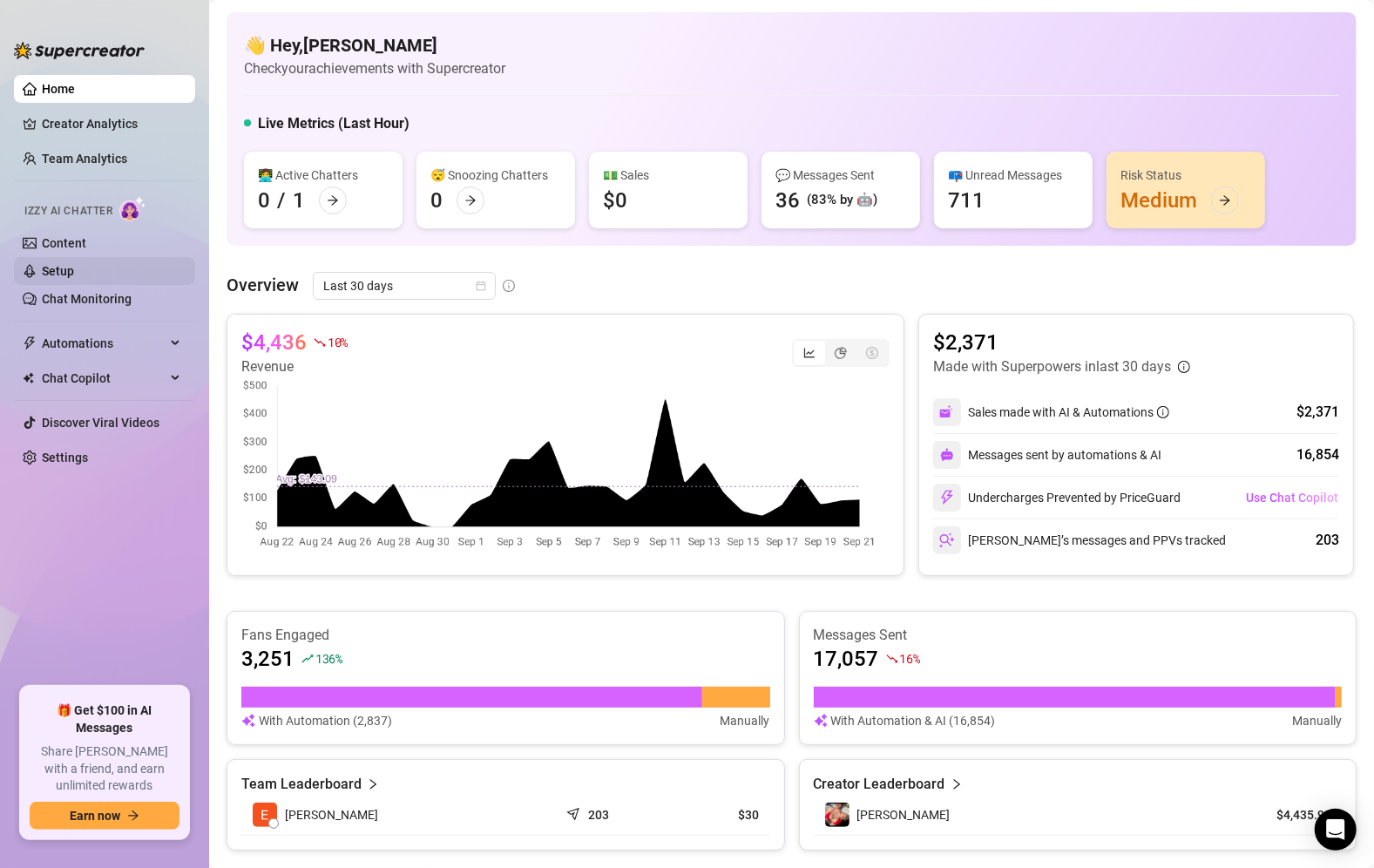
click at [73, 277] on link "Setup" at bounding box center [58, 271] width 32 height 14
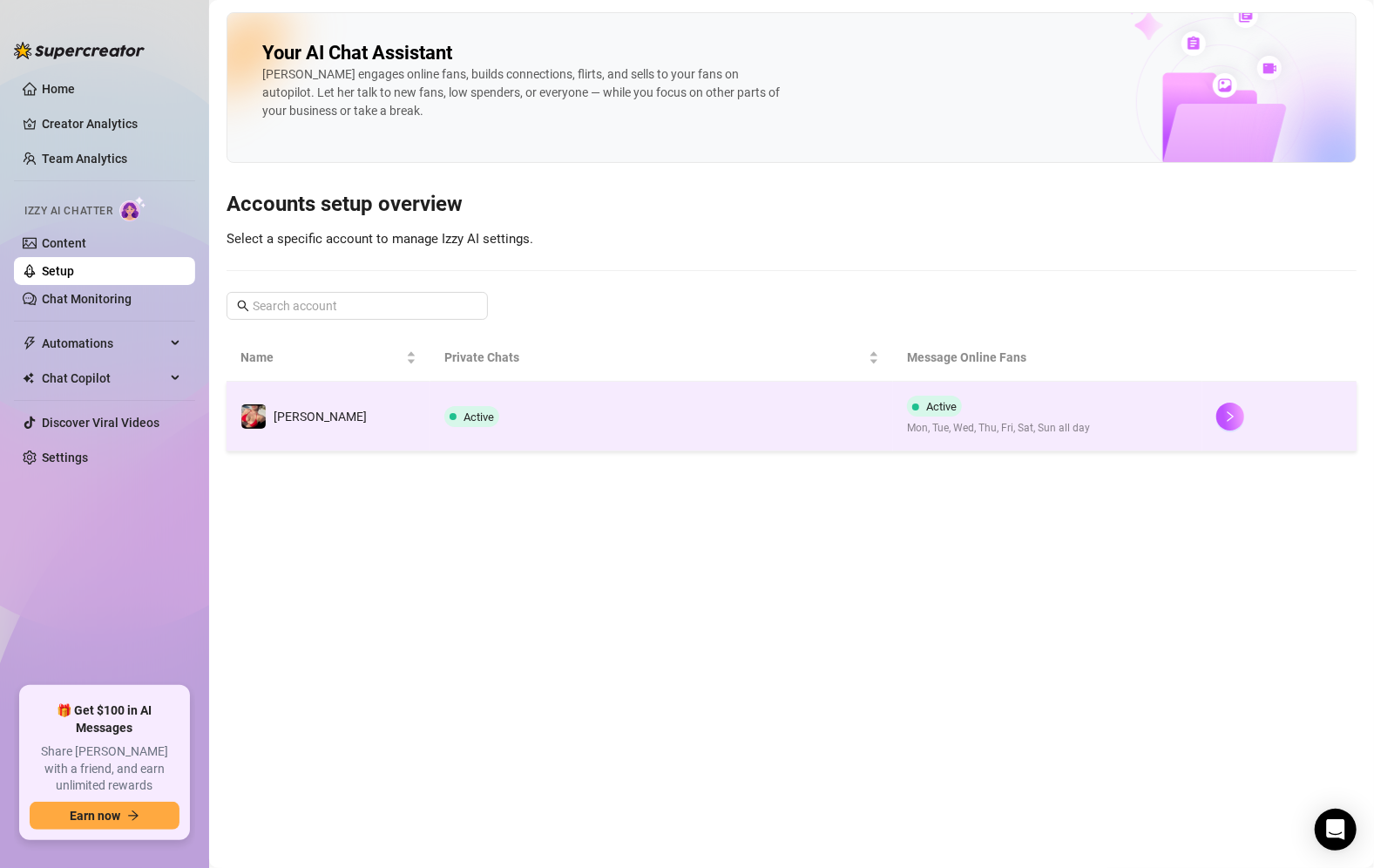
click at [664, 436] on td "Active" at bounding box center [662, 416] width 464 height 70
